Goal: Find specific page/section: Find specific page/section

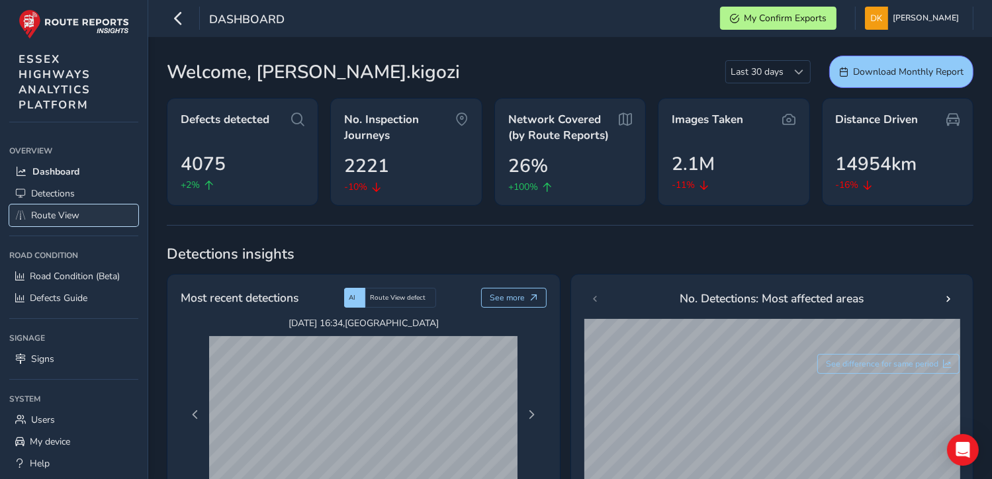
click at [64, 216] on span "Route View" at bounding box center [55, 215] width 48 height 13
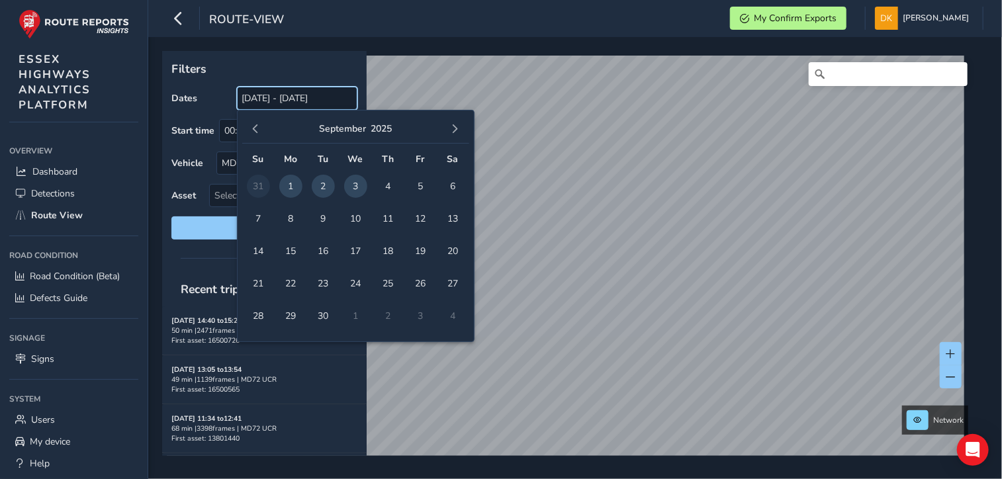
click at [296, 96] on input "[DATE] - [DATE]" at bounding box center [297, 98] width 120 height 23
click at [293, 187] on span "1" at bounding box center [290, 186] width 23 height 23
click at [322, 185] on span "2" at bounding box center [323, 186] width 23 height 23
type input "[DATE] - [DATE]"
